Goal: Task Accomplishment & Management: Manage account settings

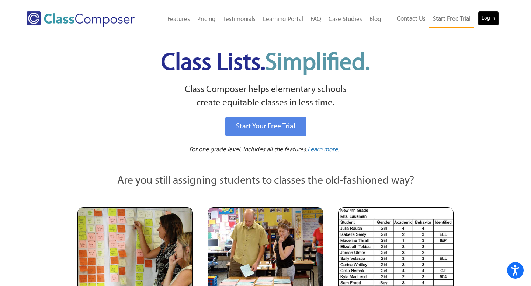
click at [496, 15] on link "Log In" at bounding box center [488, 18] width 21 height 15
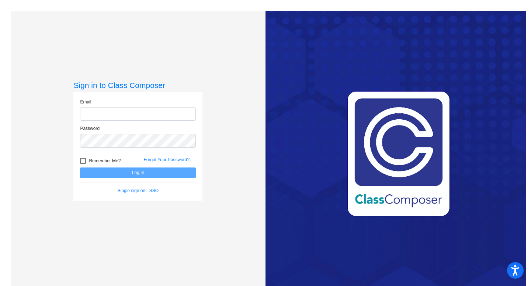
type input "[EMAIL_ADDRESS][DOMAIN_NAME]"
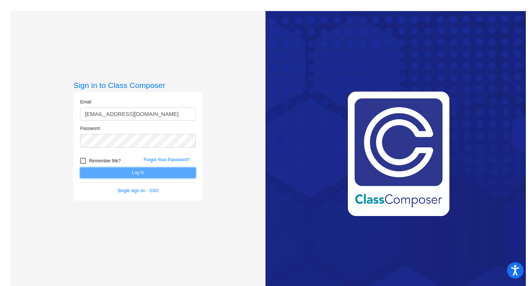
click at [172, 175] on button "Log In" at bounding box center [138, 173] width 116 height 11
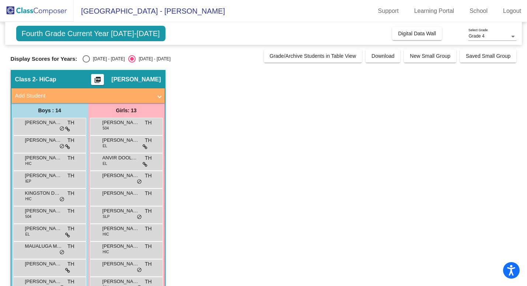
click at [85, 59] on div "Select an option" at bounding box center [86, 58] width 7 height 7
click at [86, 63] on input "[DATE] - [DATE]" at bounding box center [86, 63] width 0 height 0
radio input "true"
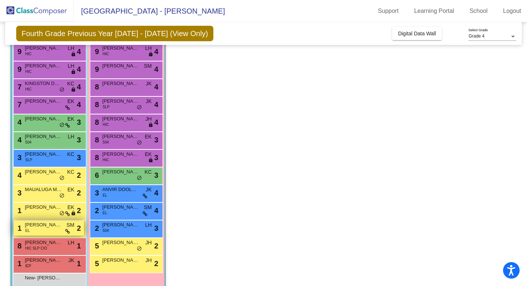
scroll to position [91, 0]
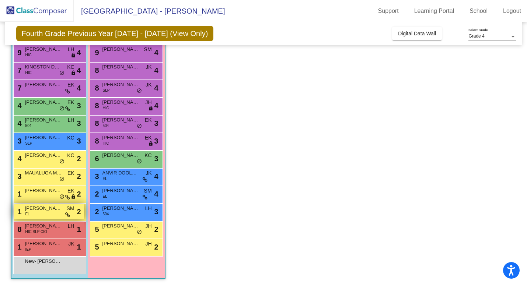
click at [42, 211] on span "[PERSON_NAME] [PERSON_NAME]" at bounding box center [43, 208] width 37 height 7
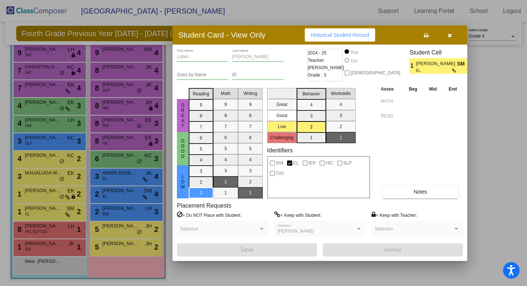
click at [455, 35] on button "button" at bounding box center [450, 34] width 24 height 13
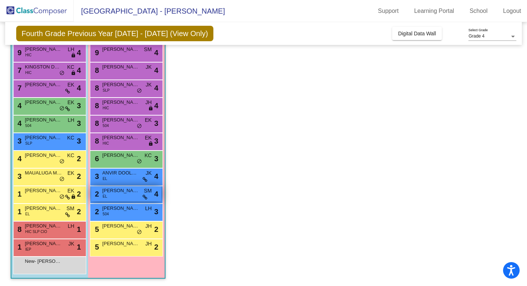
click at [125, 198] on div "2 [PERSON_NAME] EL SM lock do_not_disturb_alt 4" at bounding box center [126, 194] width 70 height 15
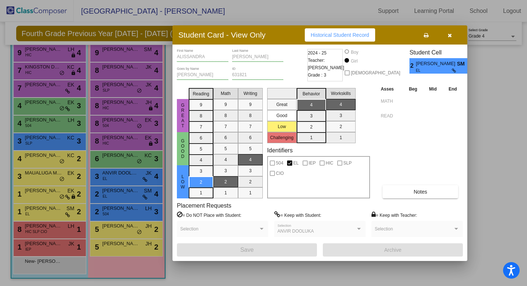
click at [451, 34] on icon "button" at bounding box center [450, 35] width 4 height 5
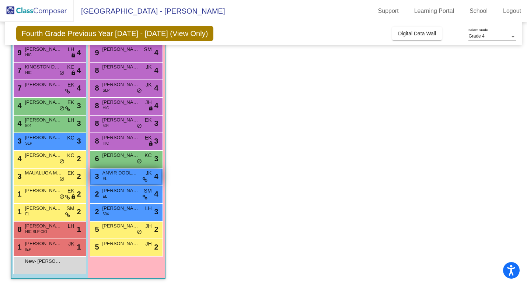
click at [117, 181] on div "3 ANVIR DOOLUKA EL JK lock do_not_disturb_alt 4" at bounding box center [126, 176] width 70 height 15
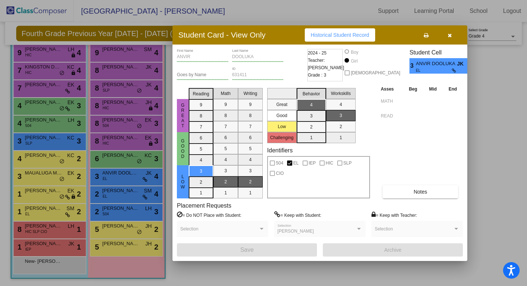
click at [448, 35] on icon "button" at bounding box center [450, 35] width 4 height 5
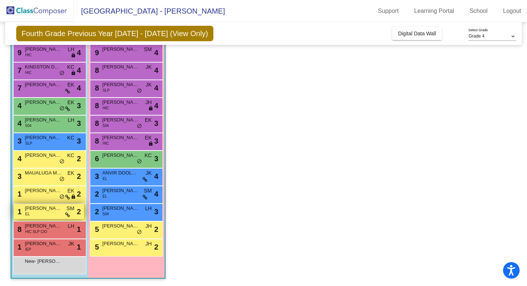
click at [46, 212] on span "[PERSON_NAME] [PERSON_NAME]" at bounding box center [43, 208] width 37 height 7
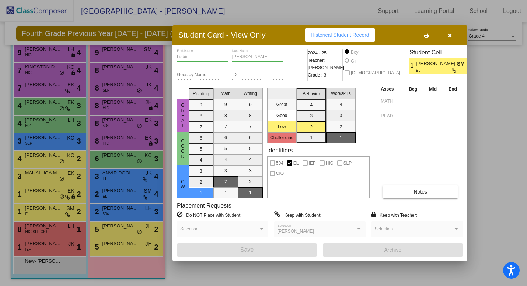
click at [337, 208] on div "Placement Requests = Do NOT Place with Student: Selection = Keep with Student: …" at bounding box center [320, 222] width 286 height 41
click at [450, 35] on icon "button" at bounding box center [450, 35] width 4 height 5
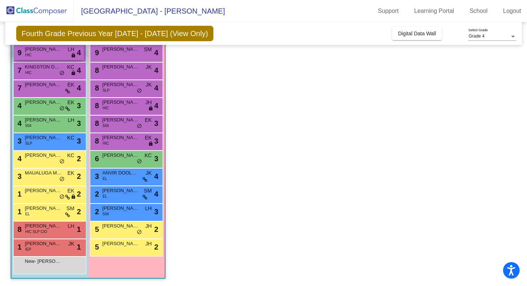
click at [44, 55] on div "9 [PERSON_NAME] HIC LH lock do_not_disturb_alt 4" at bounding box center [49, 52] width 70 height 15
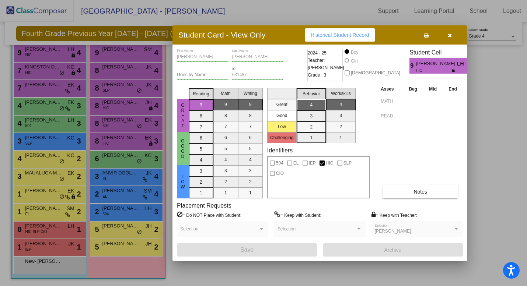
click at [43, 62] on div at bounding box center [263, 143] width 527 height 286
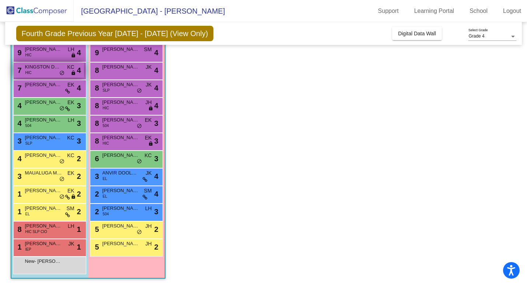
click at [44, 67] on span "KINGSTON DEGRANT" at bounding box center [43, 66] width 37 height 7
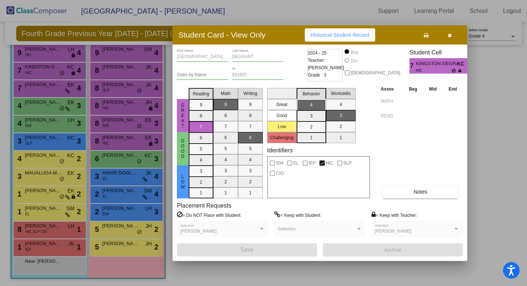
click at [51, 88] on div at bounding box center [263, 143] width 527 height 286
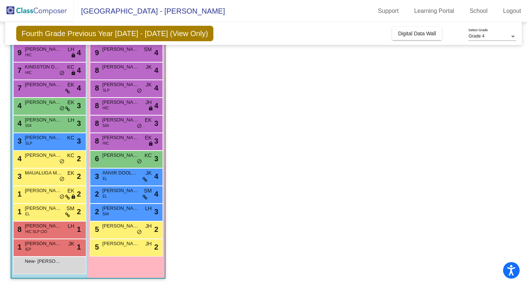
click at [51, 60] on div "9 [PERSON_NAME] HIC LH lock do_not_disturb_alt 4" at bounding box center [49, 54] width 73 height 18
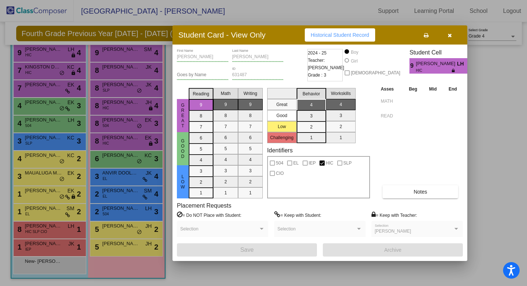
click at [55, 54] on div at bounding box center [263, 143] width 527 height 286
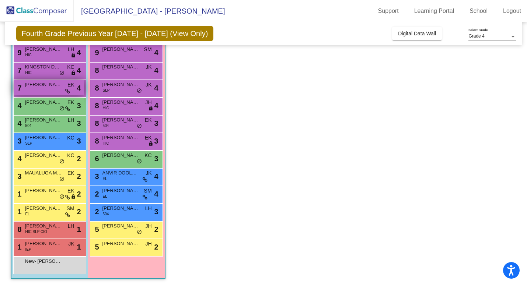
click at [53, 88] on span "[PERSON_NAME]" at bounding box center [43, 84] width 37 height 7
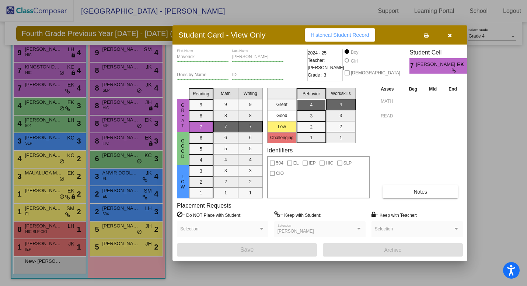
click at [122, 52] on div at bounding box center [263, 143] width 527 height 286
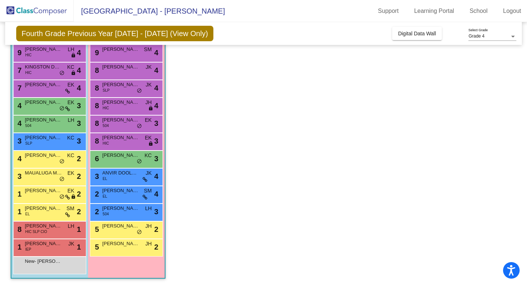
click at [122, 52] on span "[PERSON_NAME]" at bounding box center [120, 49] width 37 height 7
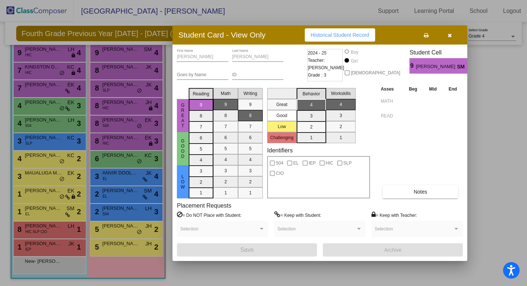
click at [128, 74] on div at bounding box center [263, 143] width 527 height 286
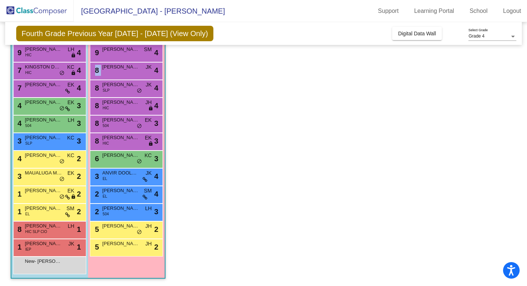
click at [128, 74] on div "8 [PERSON_NAME] JK lock do_not_disturb_alt 4" at bounding box center [126, 70] width 70 height 15
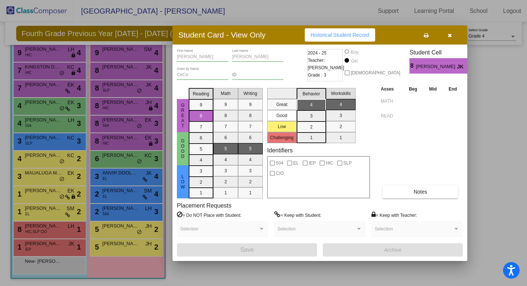
click at [119, 87] on div at bounding box center [263, 143] width 527 height 286
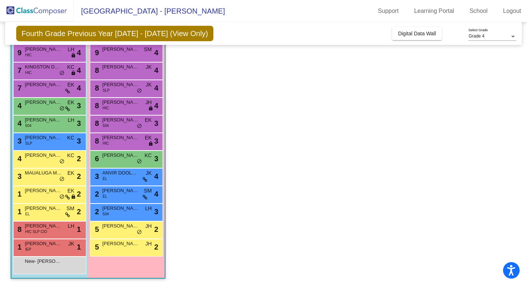
click at [119, 87] on span "[PERSON_NAME]" at bounding box center [120, 84] width 37 height 7
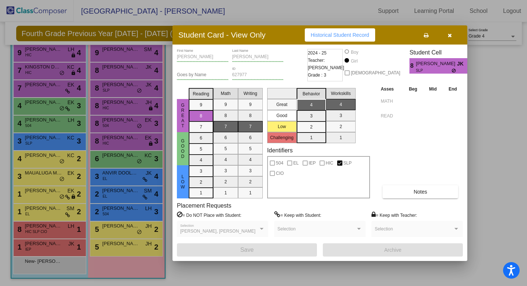
click at [448, 37] on icon "button" at bounding box center [450, 35] width 4 height 5
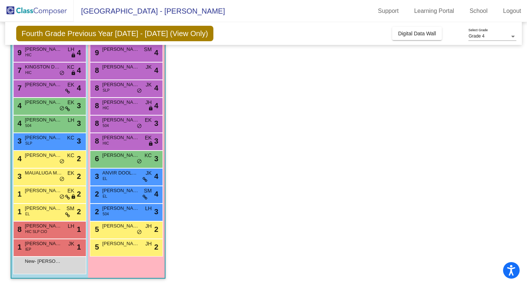
click at [403, 87] on app-classroom "Class 2 - HiCap picture_as_pdf [PERSON_NAME] Add Student First Name Last Name S…" at bounding box center [264, 132] width 506 height 307
